Goal: Task Accomplishment & Management: Use online tool/utility

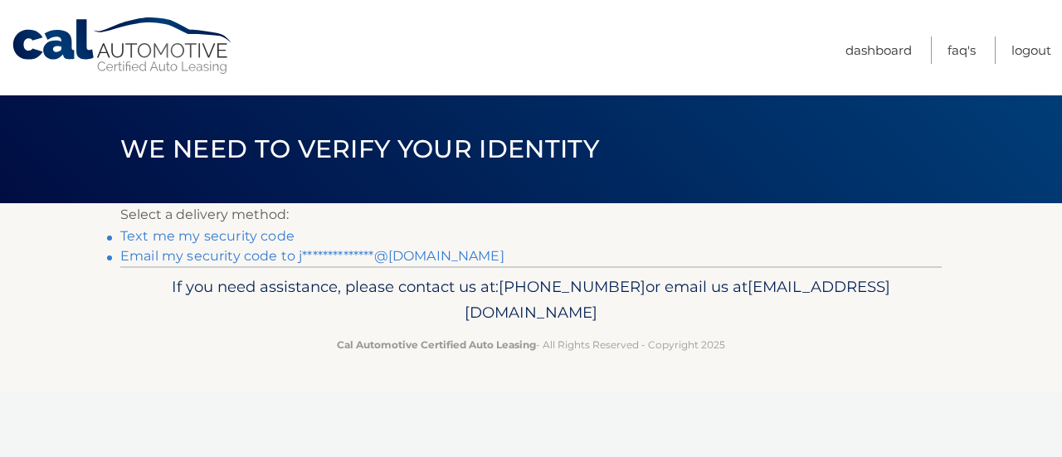
click at [249, 250] on link "**********" at bounding box center [312, 256] width 384 height 16
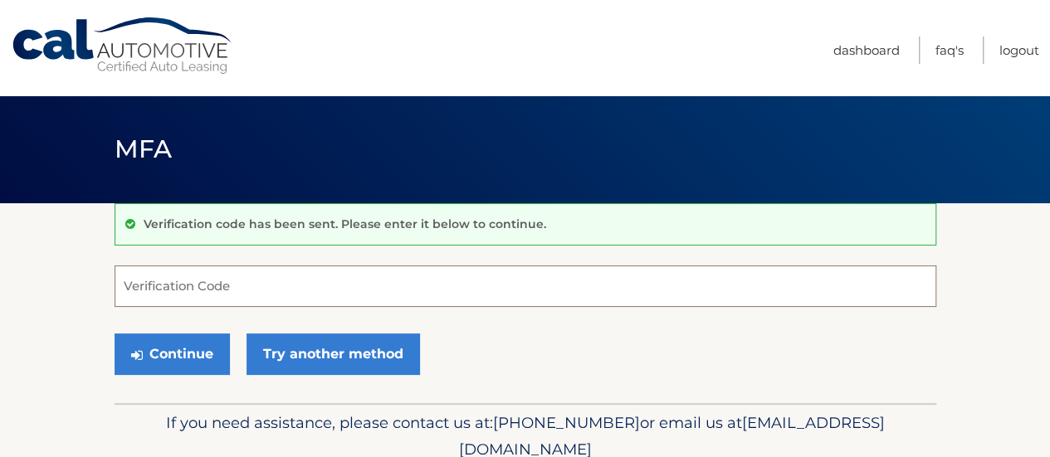
click at [149, 288] on input "Verification Code" at bounding box center [524, 285] width 821 height 41
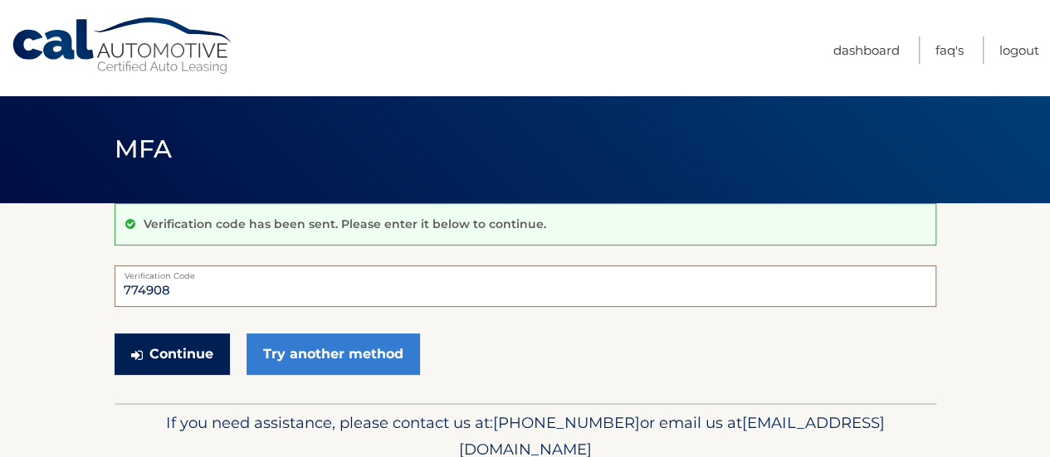
type input "774908"
click at [179, 348] on button "Continue" at bounding box center [171, 354] width 115 height 41
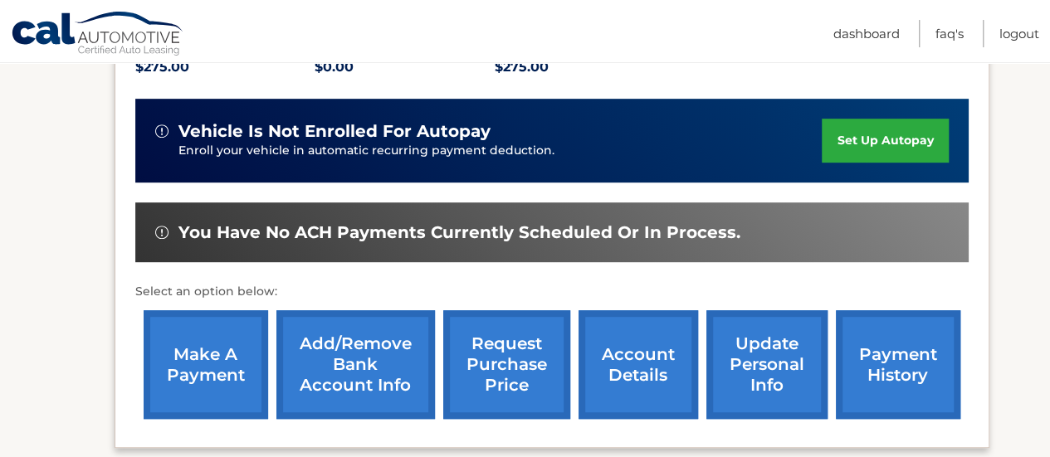
scroll to position [415, 0]
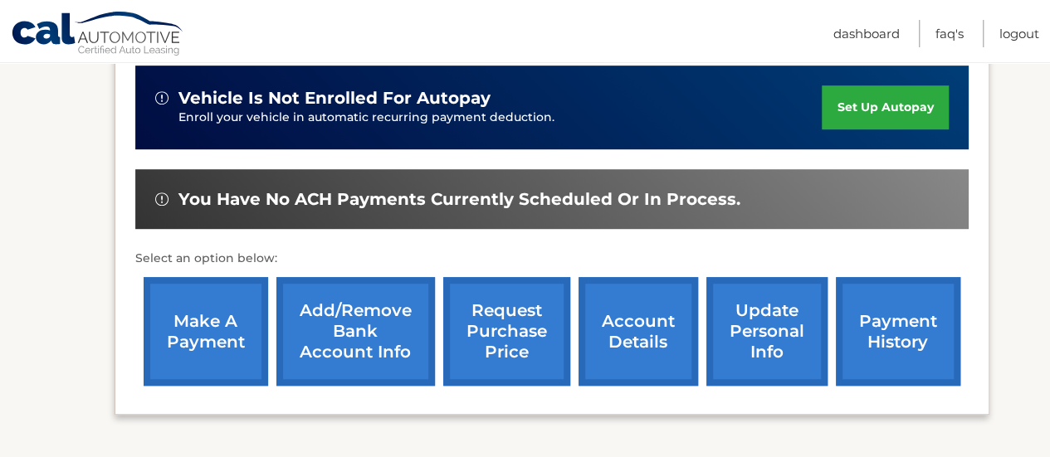
click at [212, 322] on link "make a payment" at bounding box center [206, 331] width 124 height 109
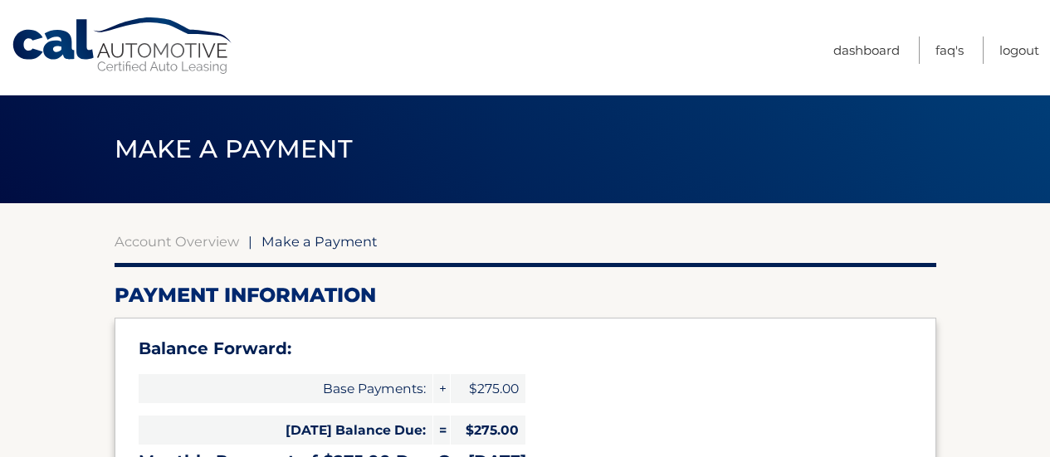
select select "YzEwY2IwYjUtYmYxMC00OWYxLWJiOGYtNDhjZjUxYjQ5MmUw"
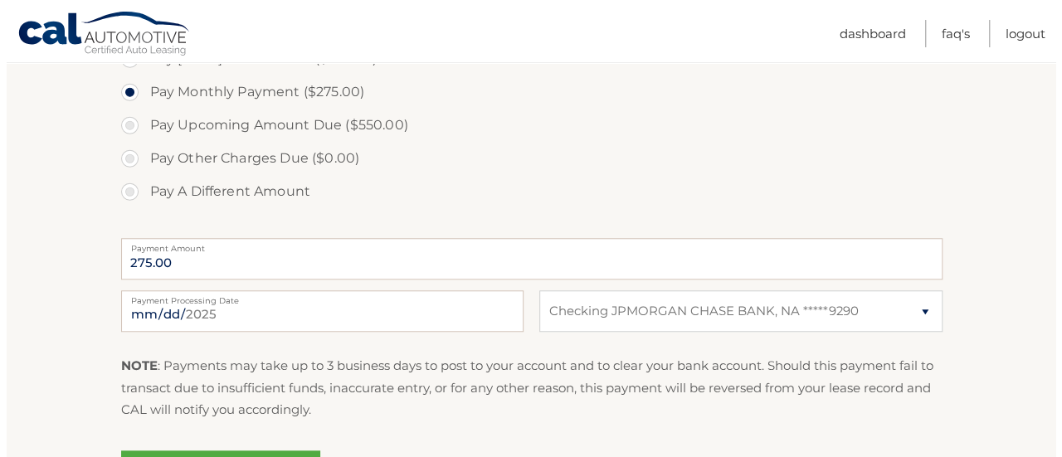
scroll to position [664, 0]
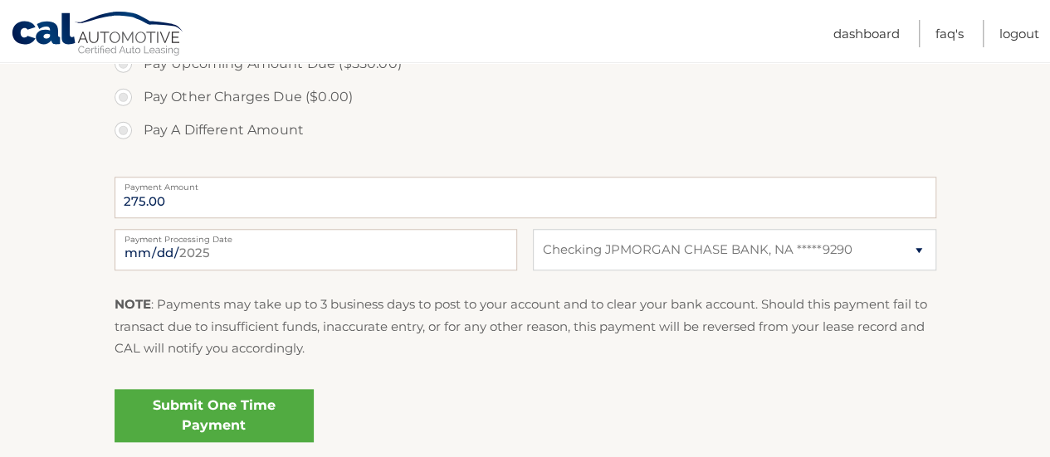
click at [231, 414] on link "Submit One Time Payment" at bounding box center [213, 415] width 199 height 53
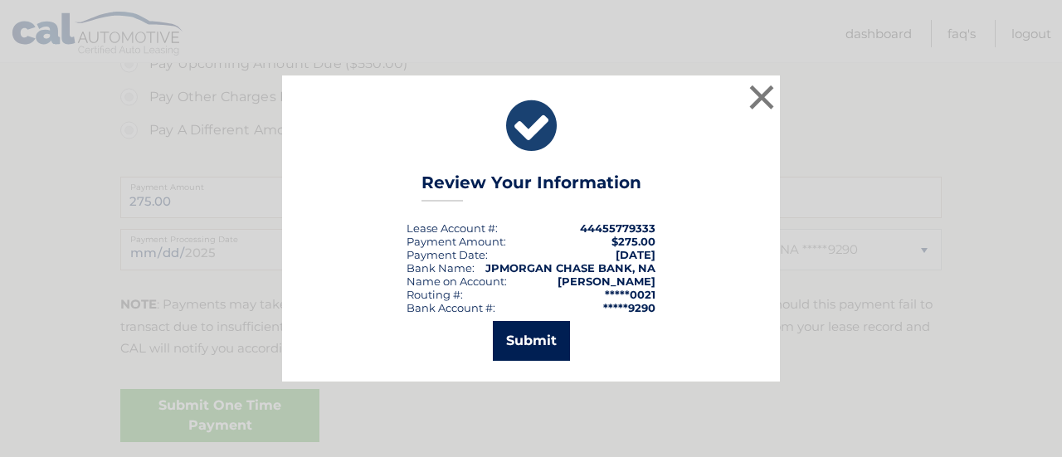
click at [529, 343] on button "Submit" at bounding box center [531, 341] width 77 height 40
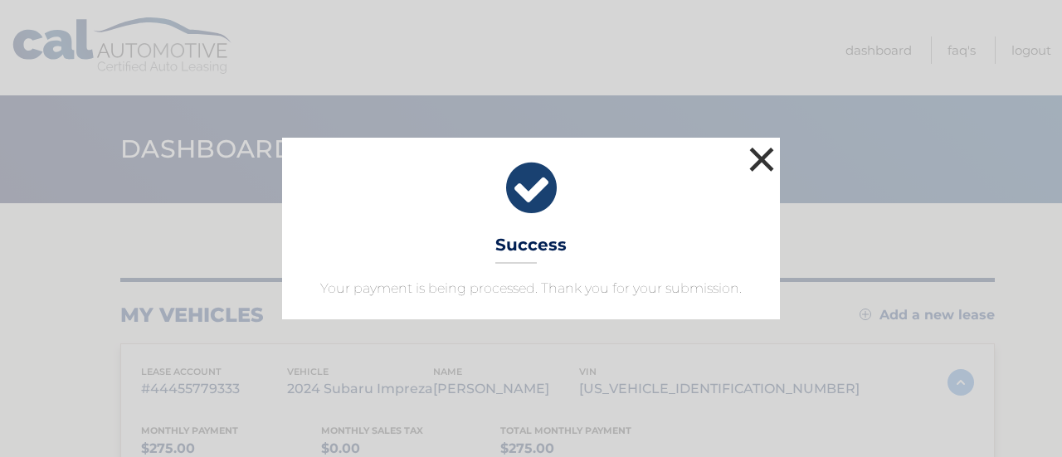
click at [763, 158] on button "×" at bounding box center [761, 159] width 33 height 33
